Goal: Information Seeking & Learning: Learn about a topic

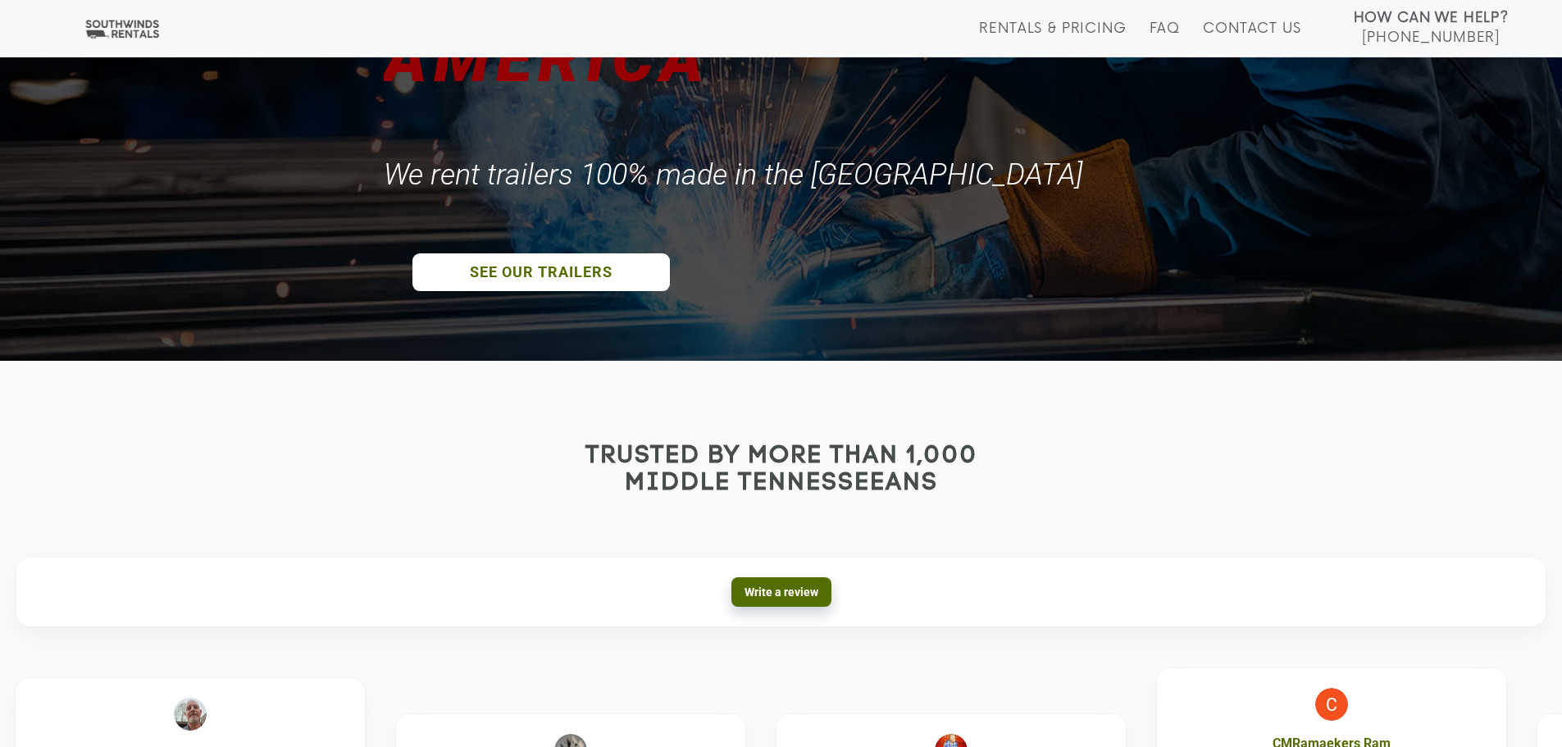
scroll to position [382, 0]
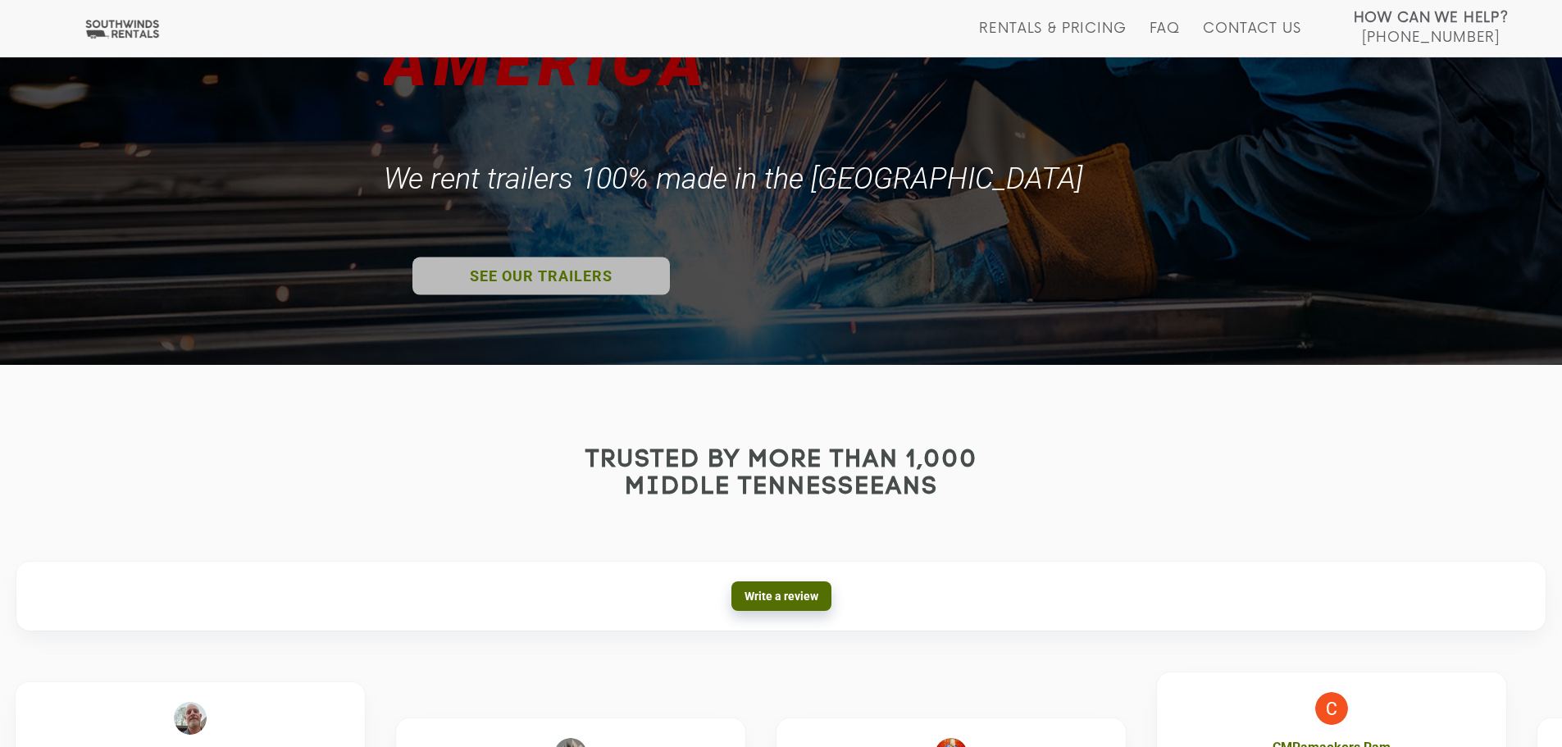
click at [509, 259] on link "SEE OUR TRAILERS" at bounding box center [540, 276] width 257 height 38
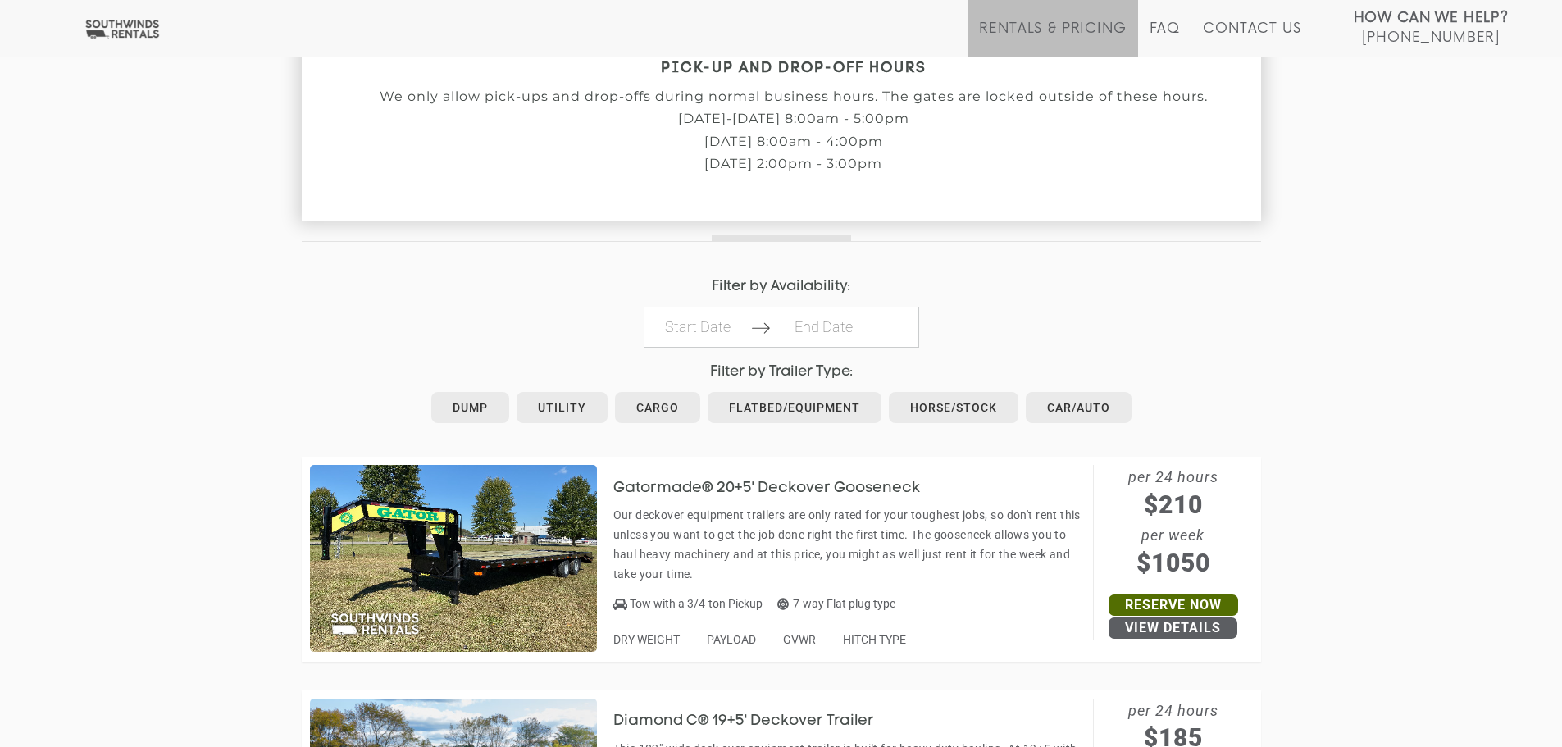
scroll to position [636, 0]
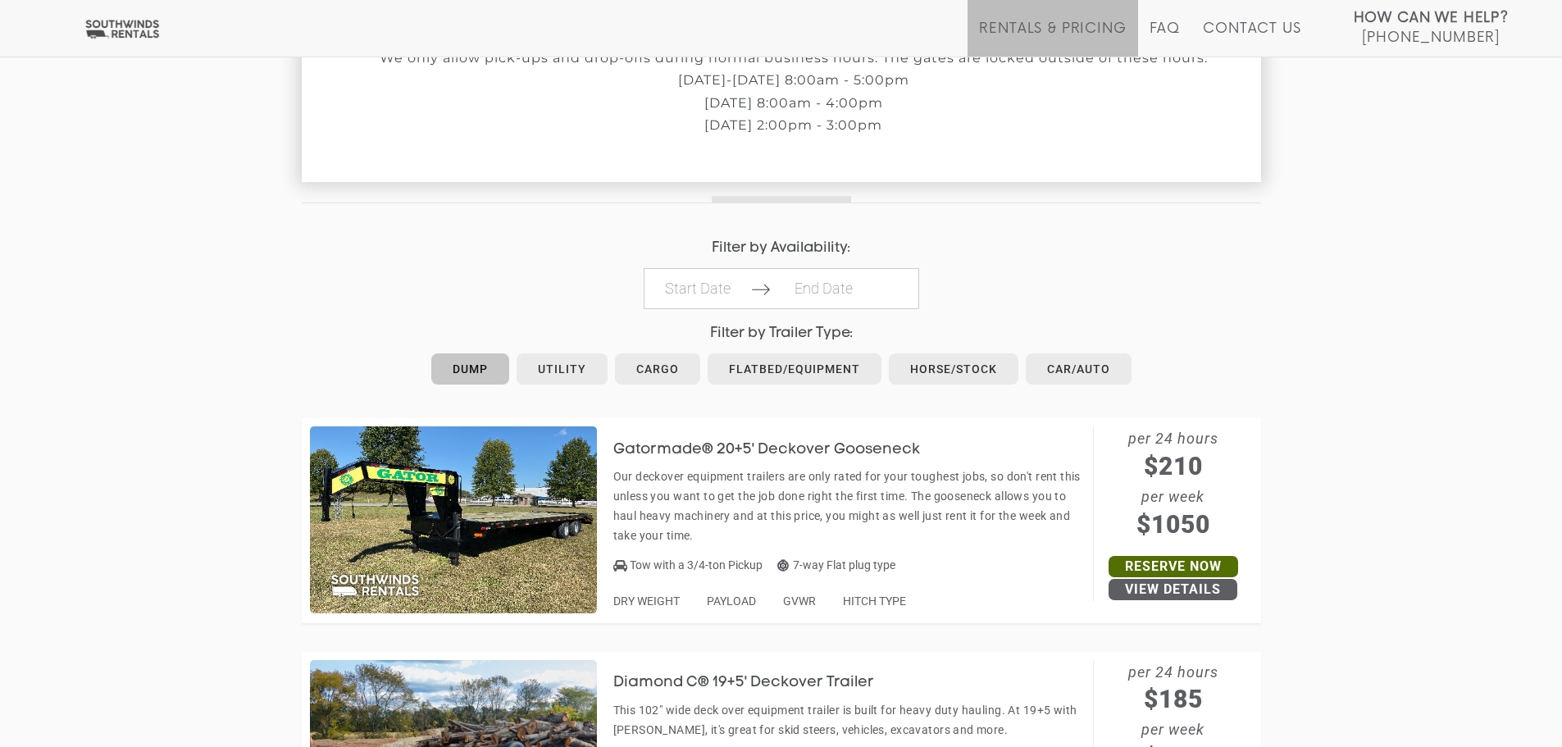
click at [453, 370] on link "Dump" at bounding box center [470, 368] width 78 height 31
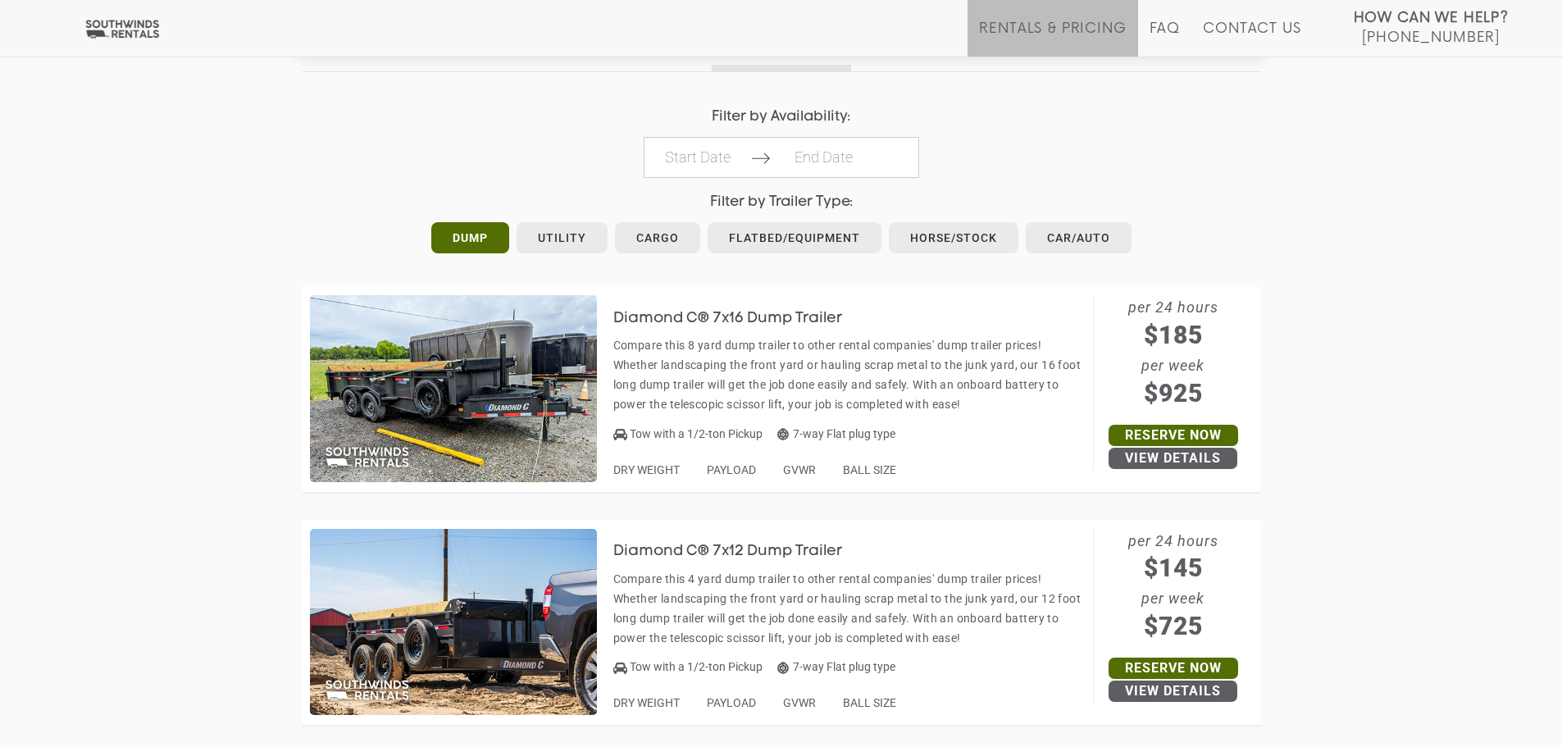
scroll to position [770, 0]
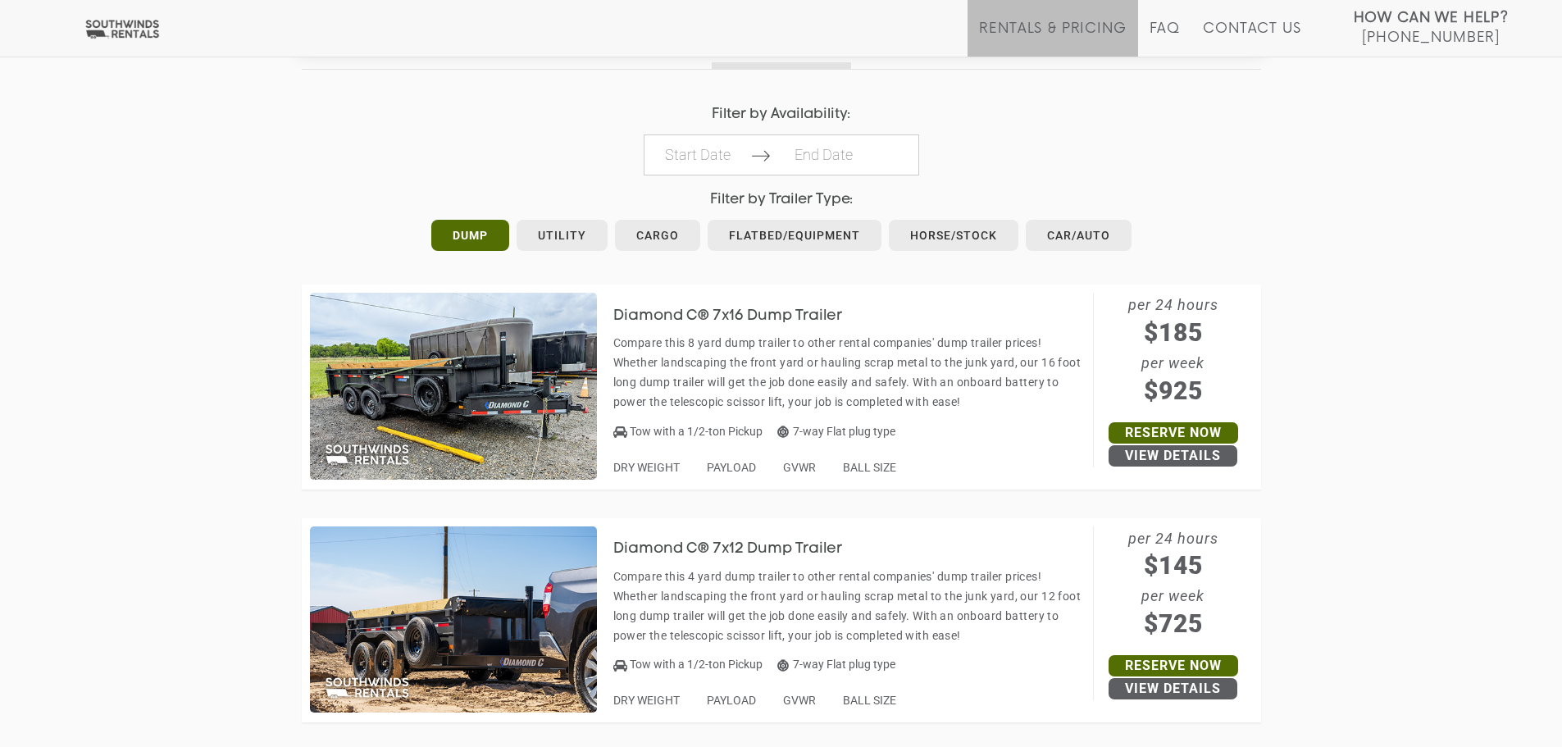
click at [733, 473] on div "Diamond C® 7x16 Dump Trailer Compare this 8 yard dump trailer to other rental c…" at bounding box center [853, 387] width 480 height 188
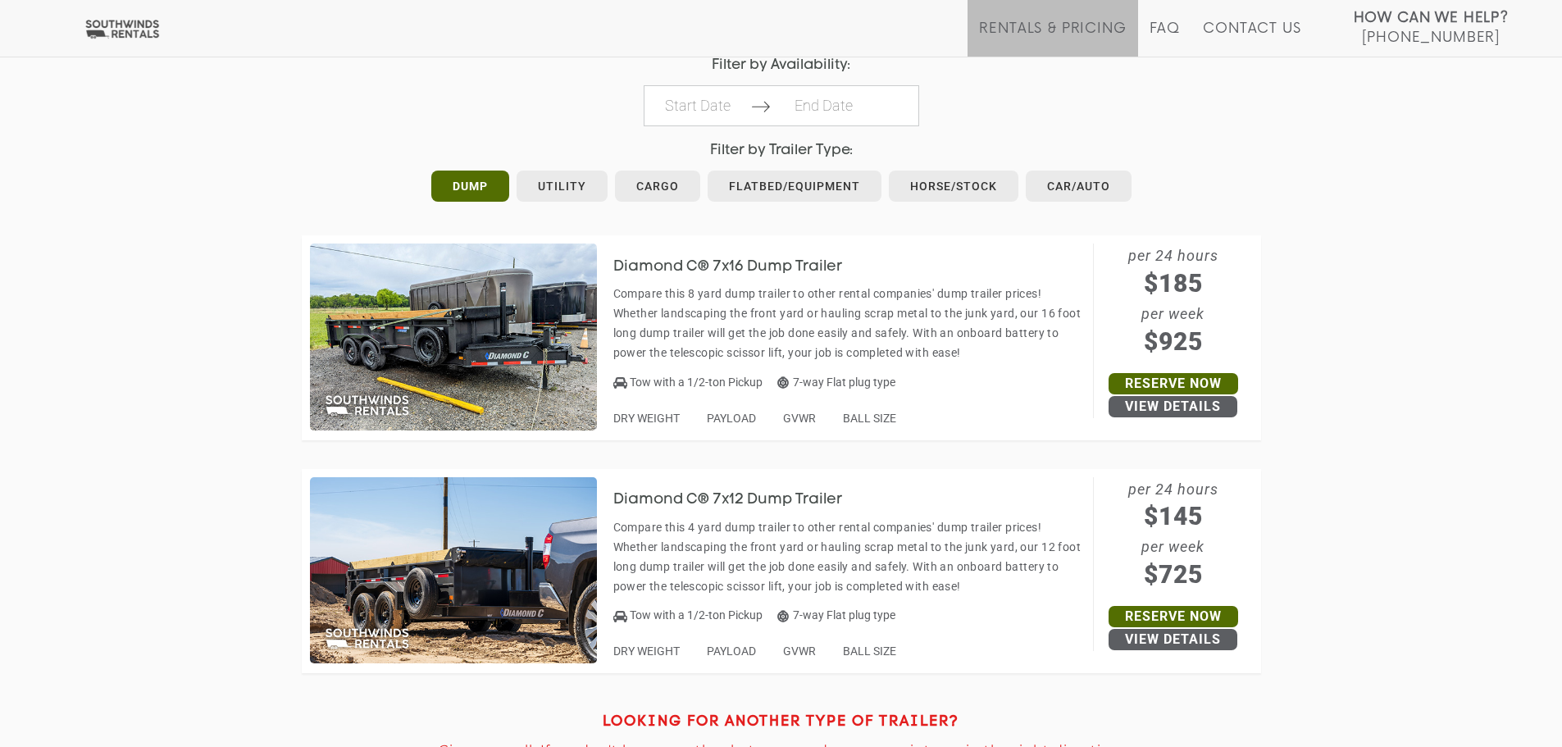
scroll to position [817, 0]
